Goal: Navigation & Orientation: Understand site structure

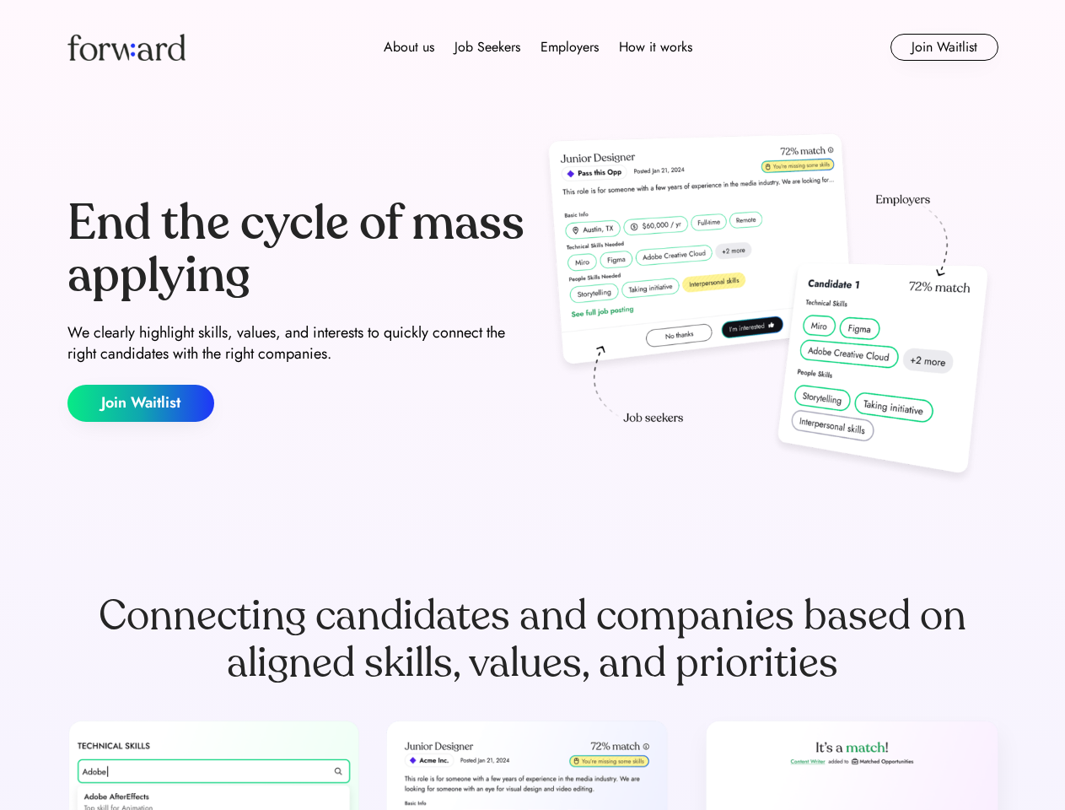
click at [532, 405] on div "End the cycle of mass applying We clearly highlight skills, values, and interes…" at bounding box center [532, 309] width 931 height 363
click at [533, 47] on div "About us Job Seekers Employers How it works" at bounding box center [538, 47] width 664 height 20
click at [126, 47] on img at bounding box center [126, 47] width 118 height 27
click at [538, 47] on div "About us Job Seekers Employers How it works" at bounding box center [538, 47] width 664 height 20
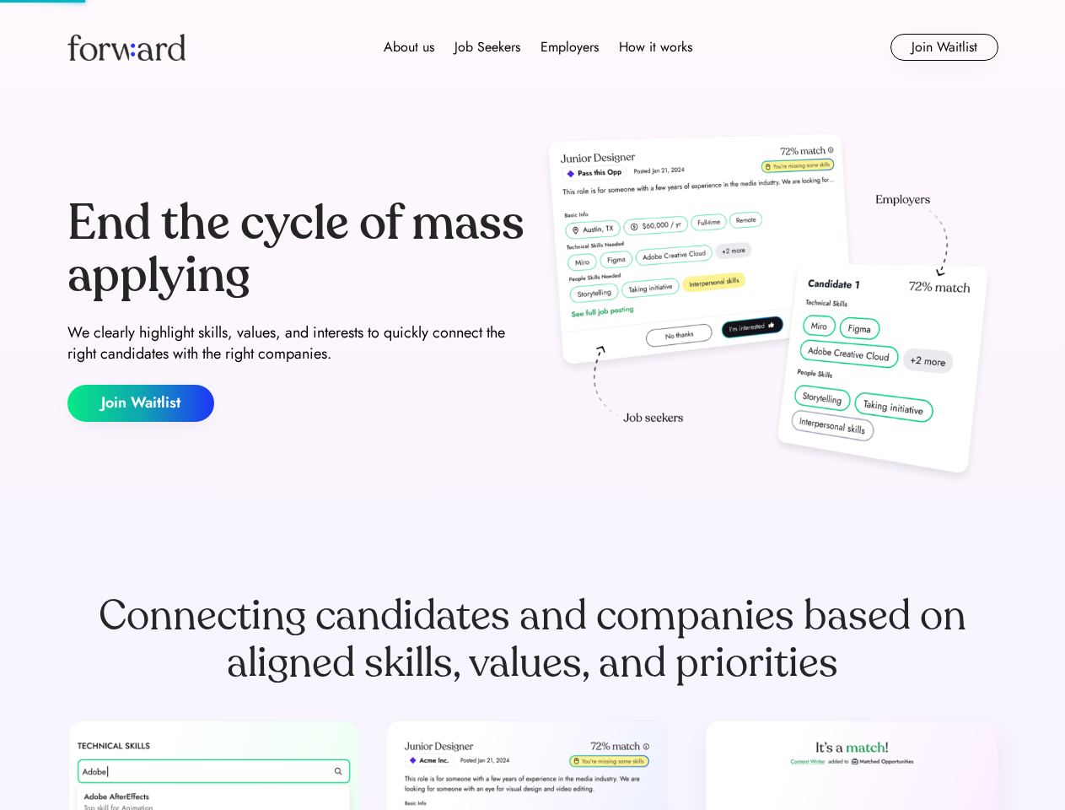
click at [409, 47] on div "About us" at bounding box center [409, 47] width 51 height 20
click at [487, 47] on div "Job Seekers" at bounding box center [488, 47] width 66 height 20
click at [569, 47] on div "Employers" at bounding box center [570, 47] width 58 height 20
click at [654, 47] on div "How it works" at bounding box center [655, 47] width 73 height 20
click at [944, 47] on button "Join Waitlist" at bounding box center [944, 47] width 108 height 27
